Goal: Information Seeking & Learning: Learn about a topic

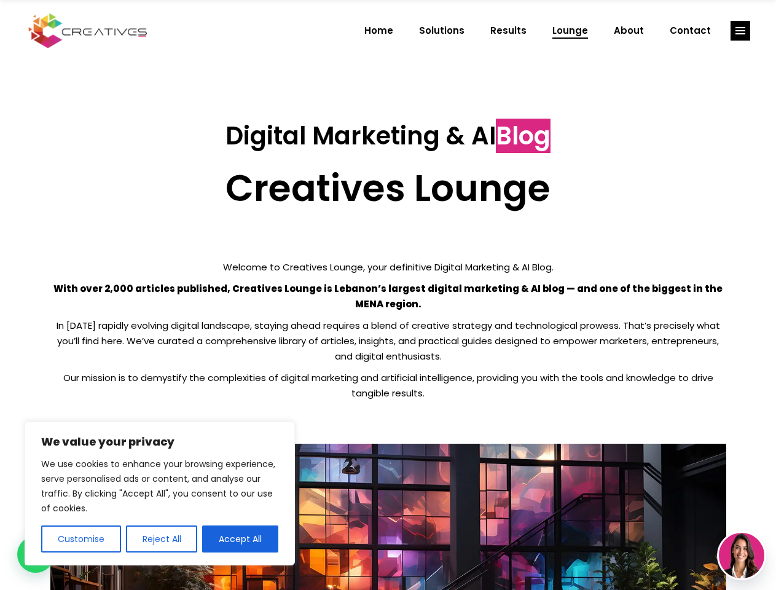
click at [387, 295] on p "With over 2,000 articles published, Creatives Lounge is Lebanon’s largest digit…" at bounding box center [388, 296] width 676 height 31
click at [80, 539] on button "Customise" at bounding box center [81, 538] width 80 height 27
click at [0, 0] on div at bounding box center [0, 0] width 0 height 0
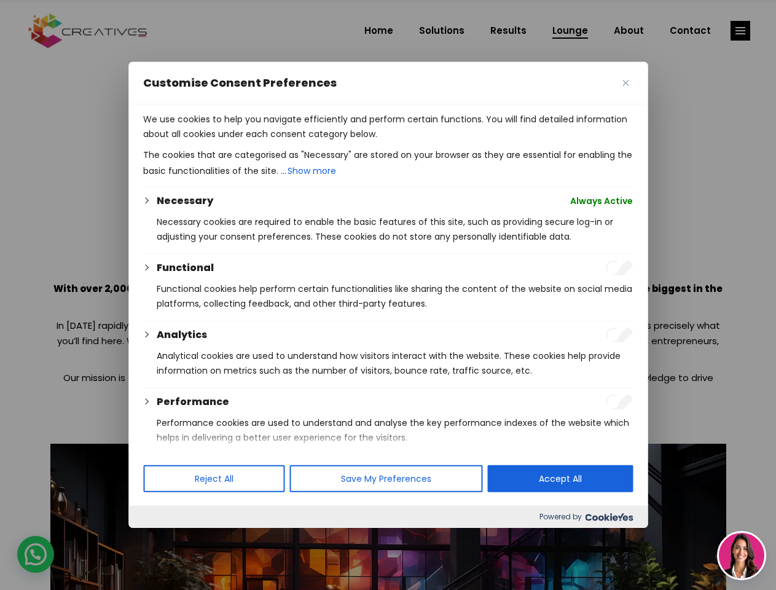
click at [240, 141] on p "We use cookies to help you navigate efficiently and perform certain functions. …" at bounding box center [387, 126] width 489 height 29
click at [740, 31] on div at bounding box center [388, 295] width 776 height 590
click at [741, 555] on img at bounding box center [741, 554] width 45 height 45
